Goal: Information Seeking & Learning: Find specific fact

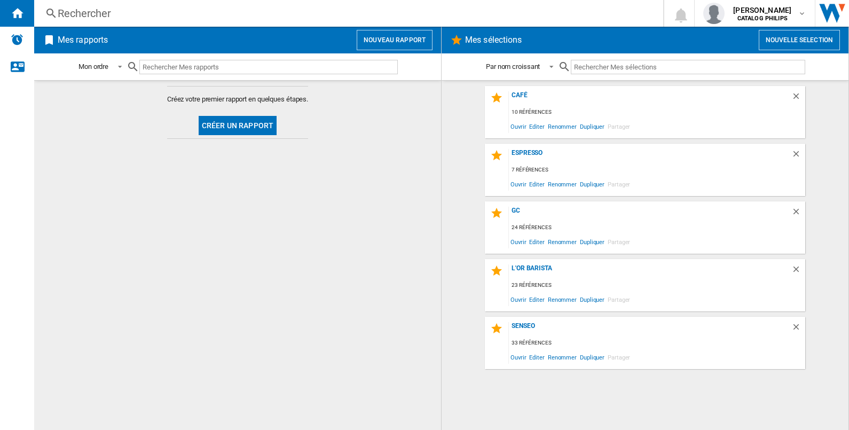
click at [211, 6] on div "Rechercher" at bounding box center [346, 13] width 577 height 15
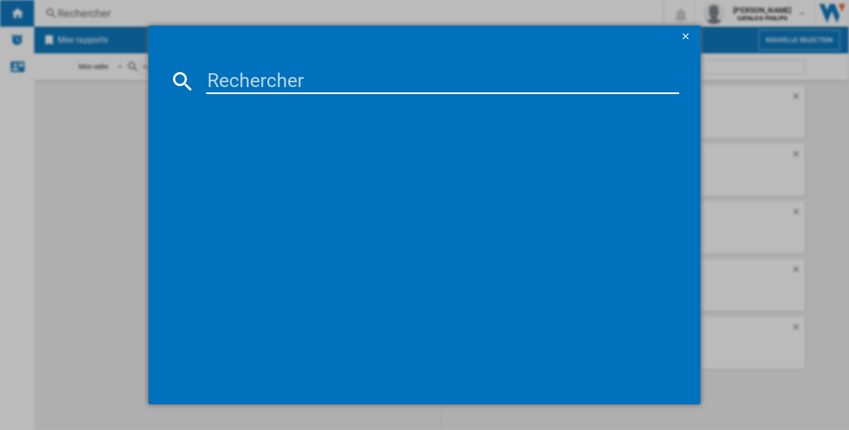
click at [249, 81] on input at bounding box center [442, 81] width 473 height 26
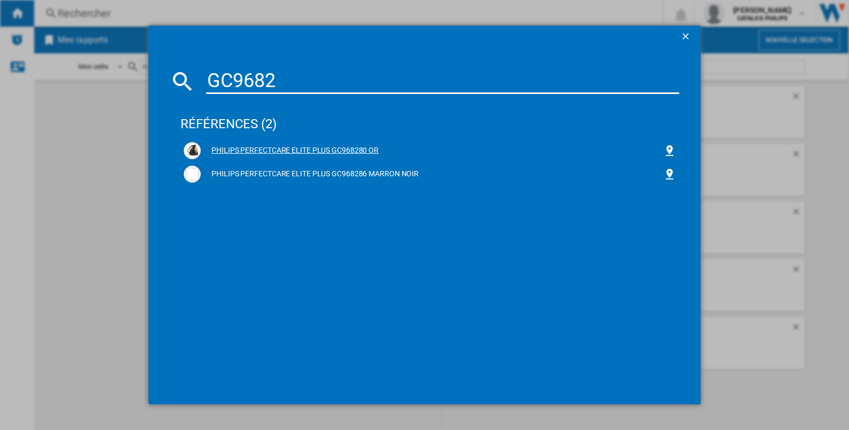
type input "GC9682"
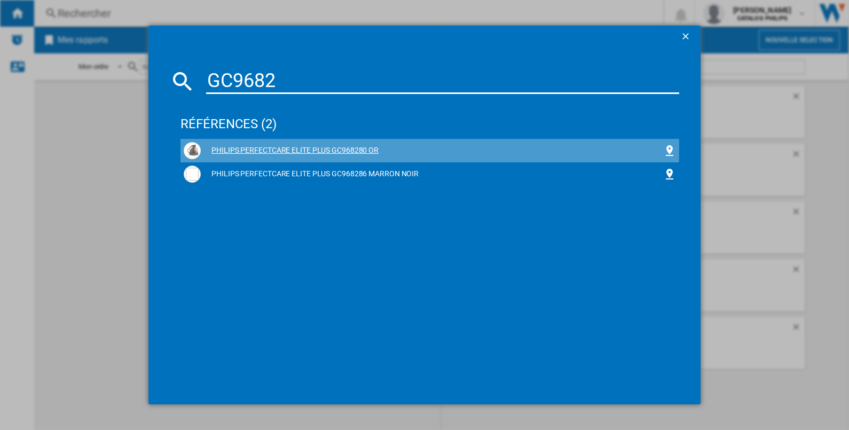
click at [349, 146] on div "PHILIPS PERFECTCARE ELITE PLUS GC968280 OR" at bounding box center [432, 150] width 462 height 11
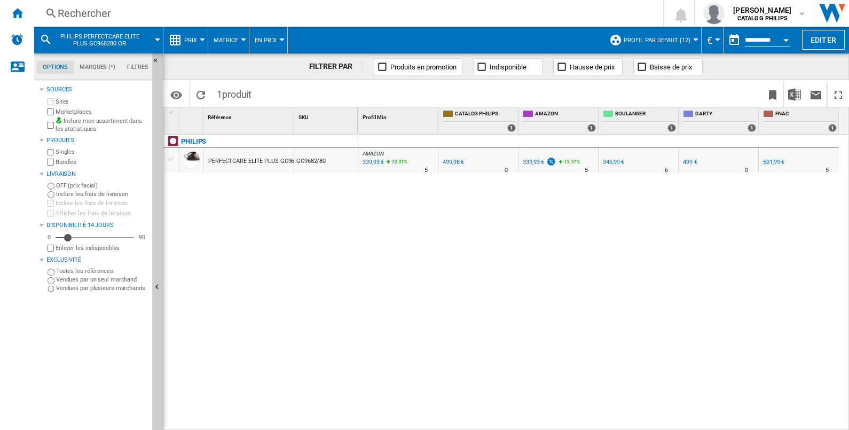
click at [376, 163] on div "339,93 €" at bounding box center [372, 162] width 23 height 11
click at [608, 162] on div "346,99 €" at bounding box center [613, 162] width 21 height 7
